Goal: Navigation & Orientation: Find specific page/section

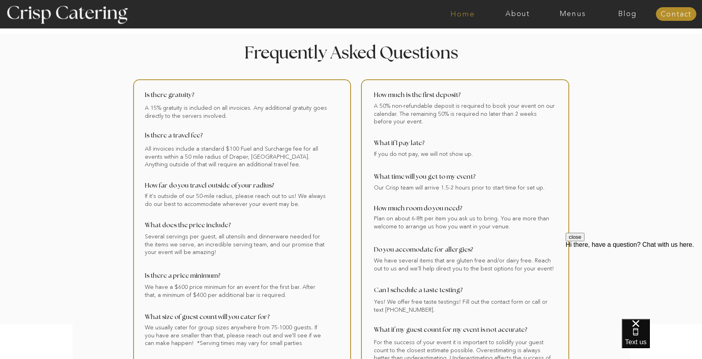
click at [463, 16] on nav "Home" at bounding box center [462, 14] width 55 height 8
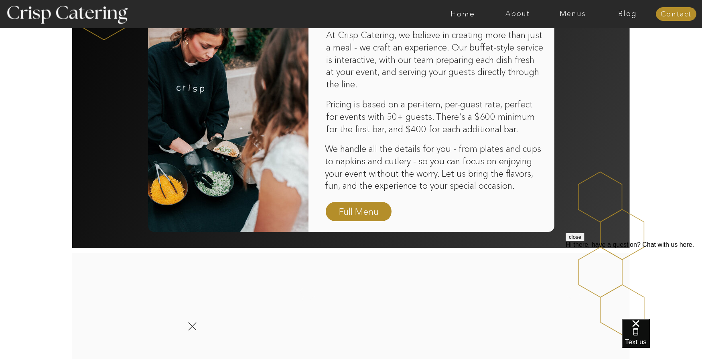
scroll to position [682, 0]
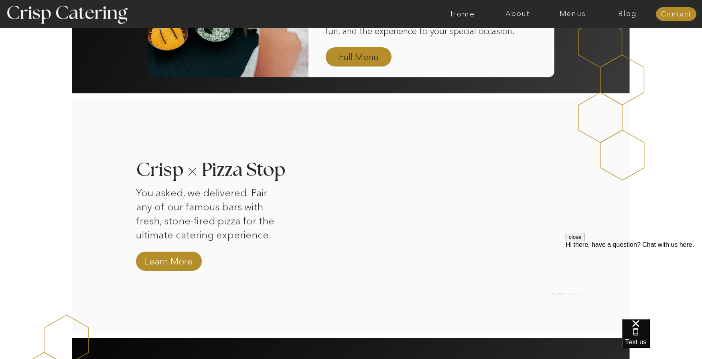
click at [341, 59] on nav "Full Menu" at bounding box center [358, 58] width 47 height 14
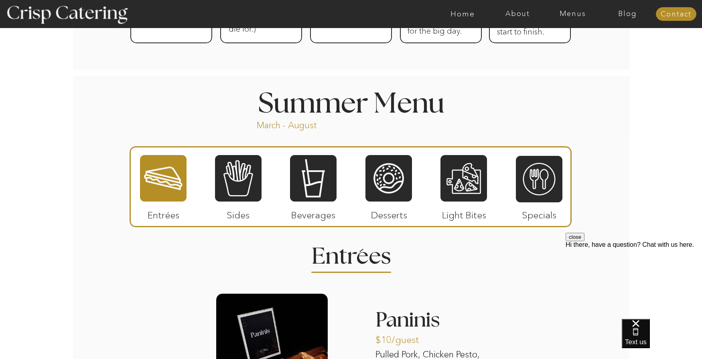
scroll to position [624, 0]
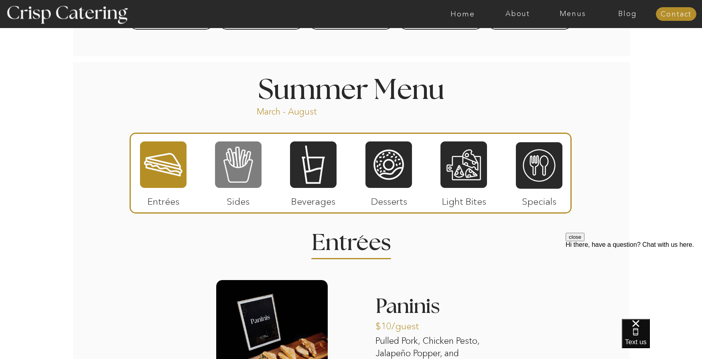
click at [240, 164] on div at bounding box center [238, 165] width 47 height 48
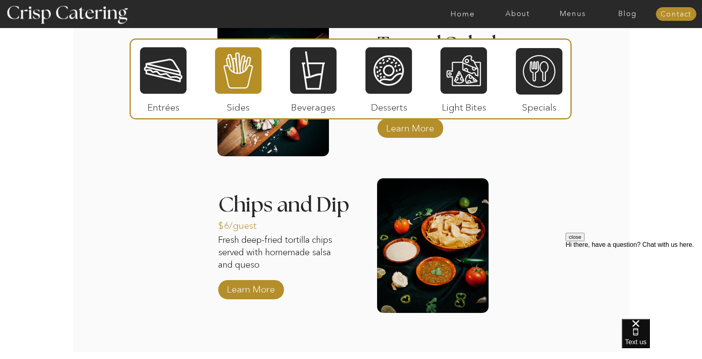
scroll to position [985, 0]
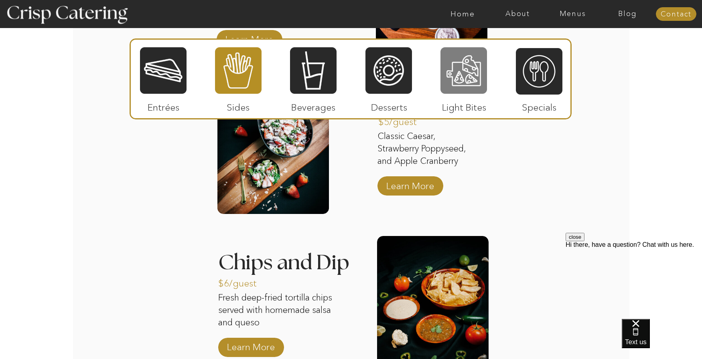
click at [466, 77] on div at bounding box center [463, 71] width 47 height 48
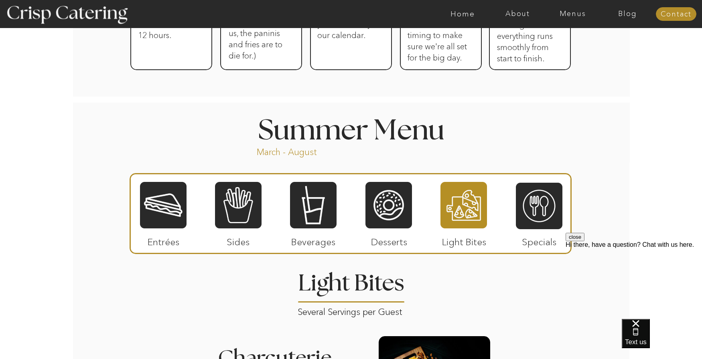
scroll to position [584, 0]
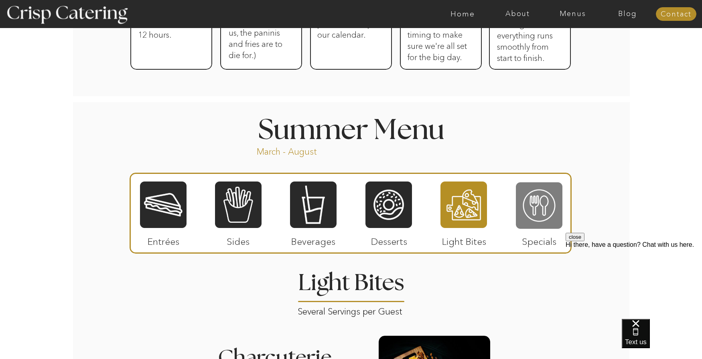
click at [535, 209] on div at bounding box center [539, 206] width 47 height 48
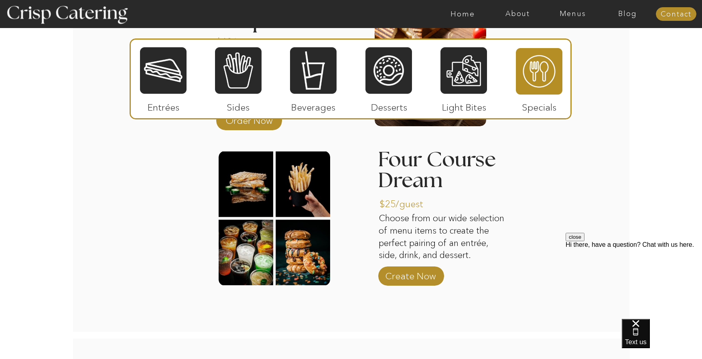
scroll to position [985, 0]
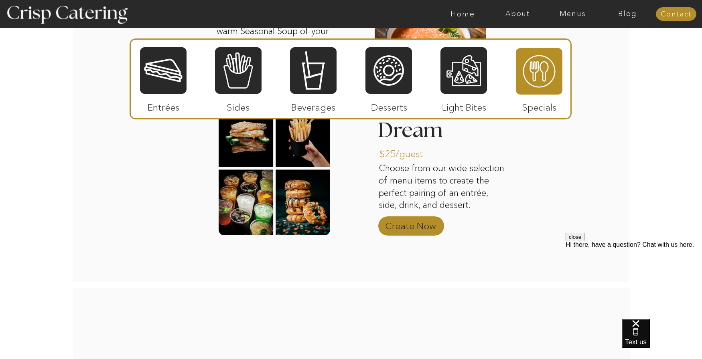
click at [418, 225] on p "Create Now" at bounding box center [410, 224] width 53 height 23
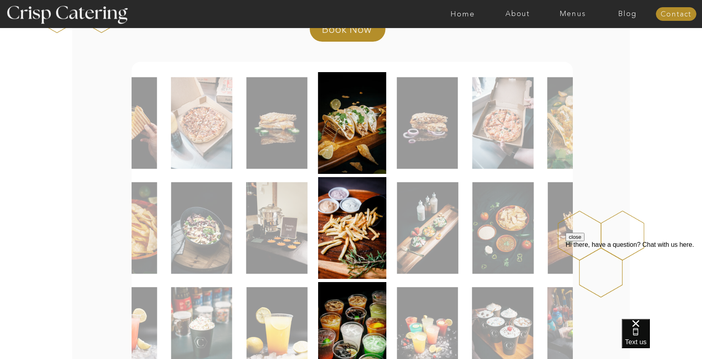
click at [635, 249] on div "Hi there, have a question? Chat with us here." at bounding box center [634, 244] width 136 height 7
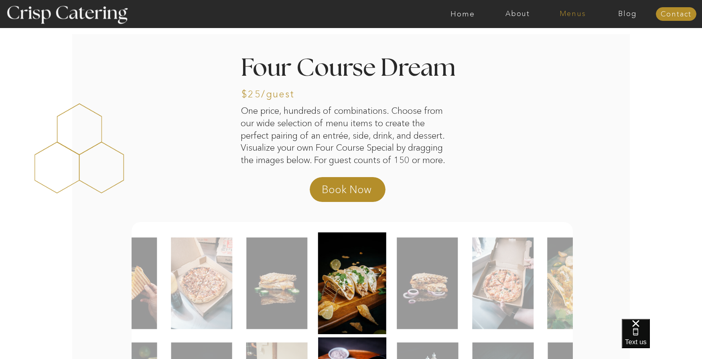
click at [569, 16] on nav "Menus" at bounding box center [572, 14] width 55 height 8
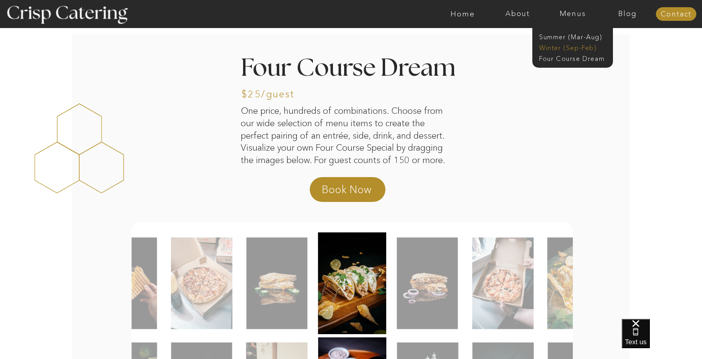
click at [576, 50] on nav "Winter (Sep-Feb)" at bounding box center [572, 47] width 66 height 8
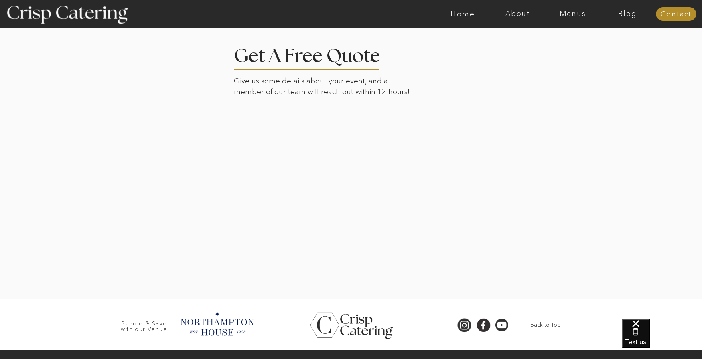
scroll to position [1840, 0]
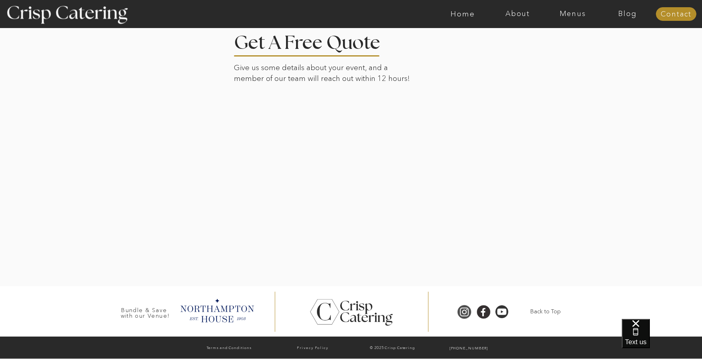
click at [466, 315] on div at bounding box center [464, 312] width 18 height 15
